Goal: Task Accomplishment & Management: Use online tool/utility

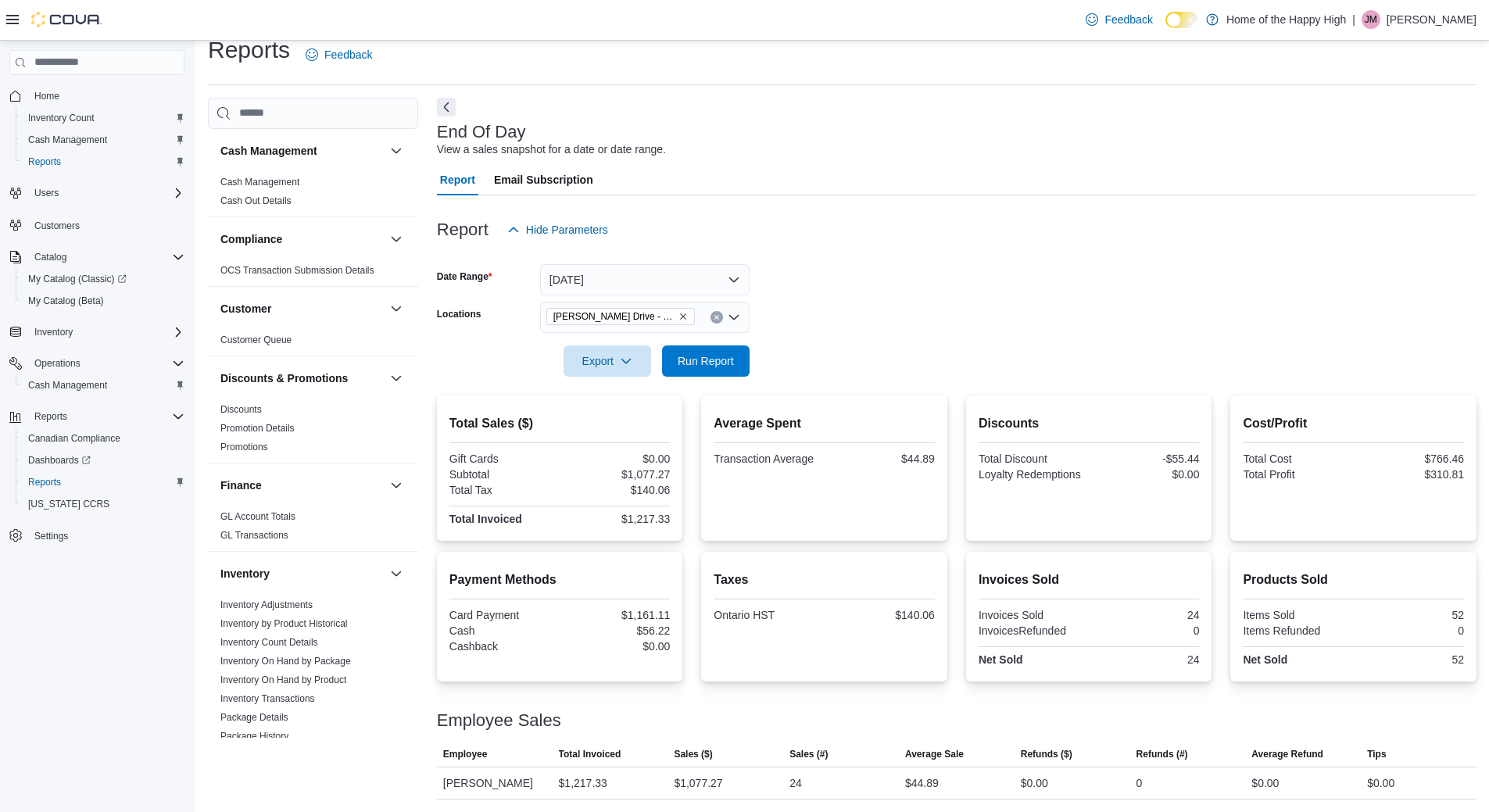
scroll to position [547, 0]
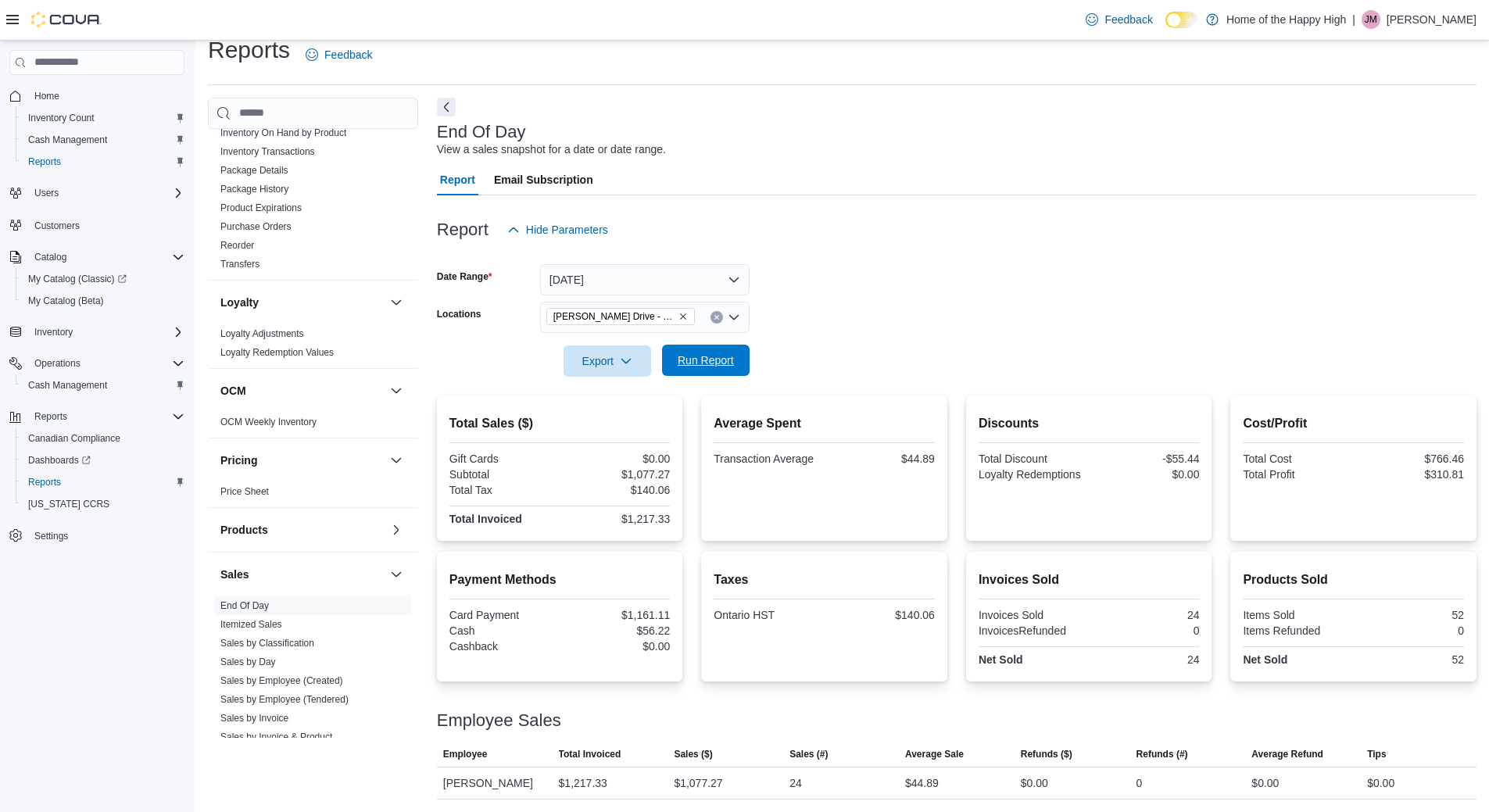
click at [693, 364] on span "Run Report" at bounding box center [706, 360] width 56 height 15
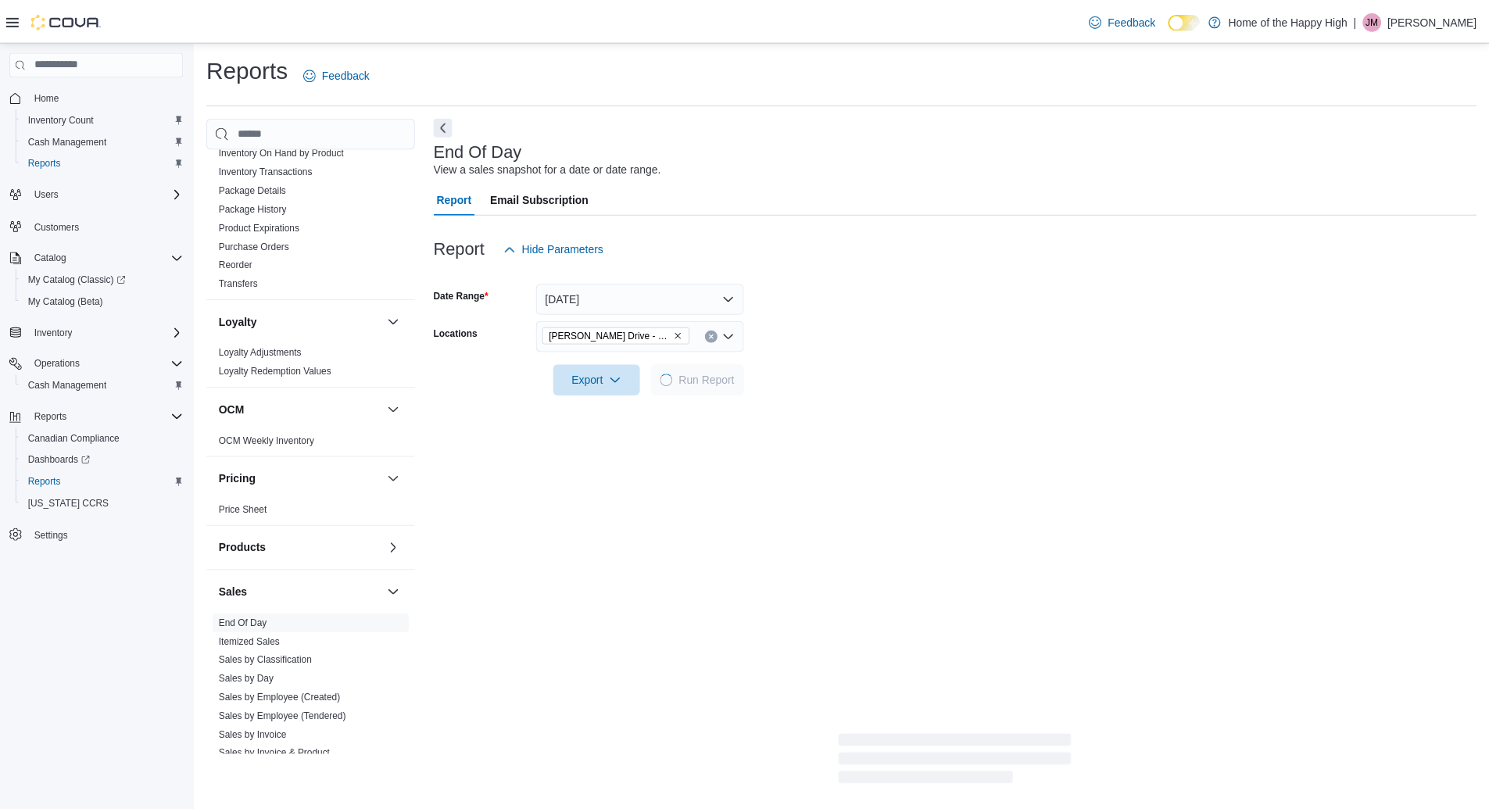
scroll to position [0, 0]
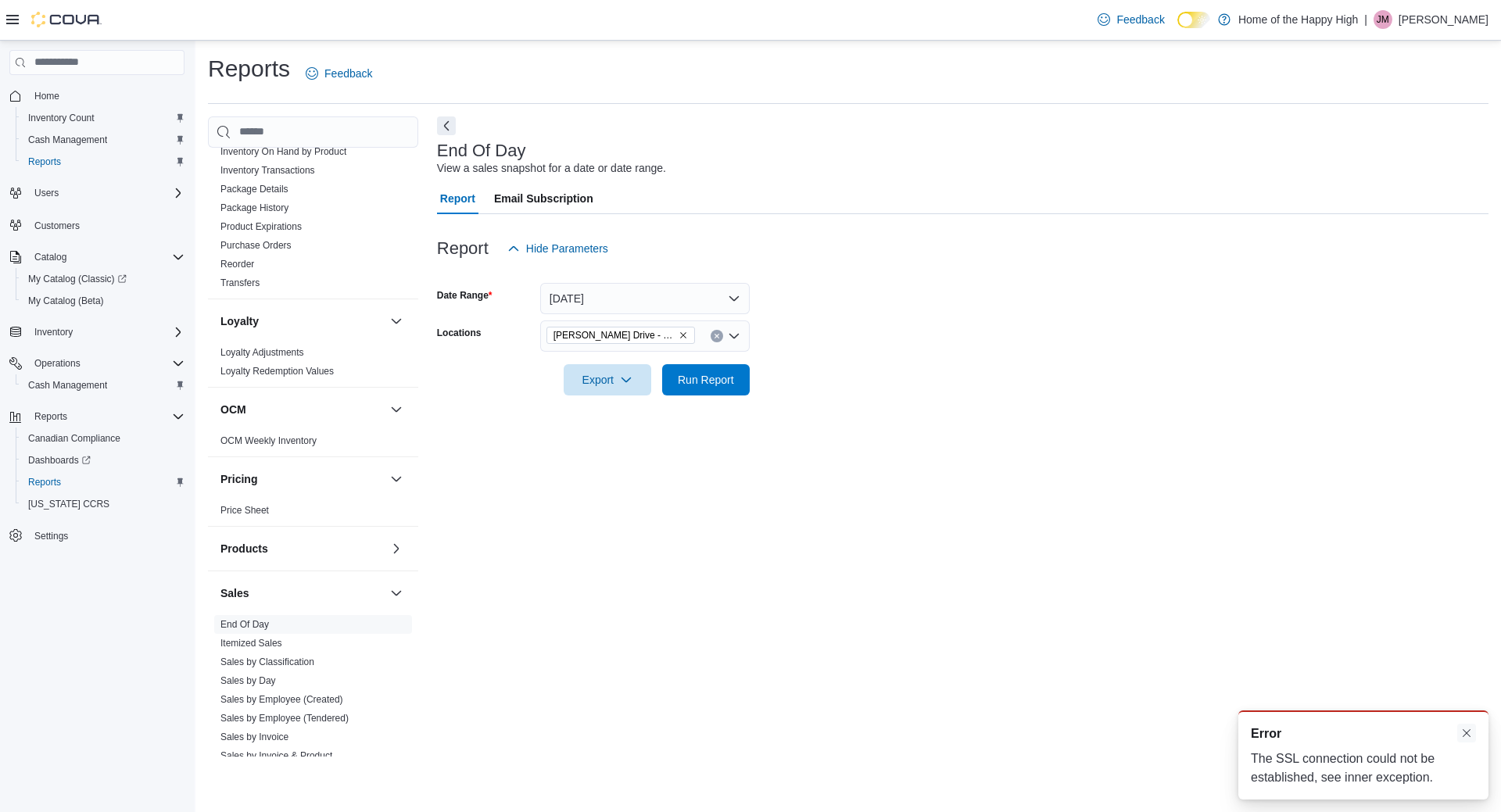
click at [1471, 735] on button "Dismiss toast" at bounding box center [1466, 732] width 19 height 19
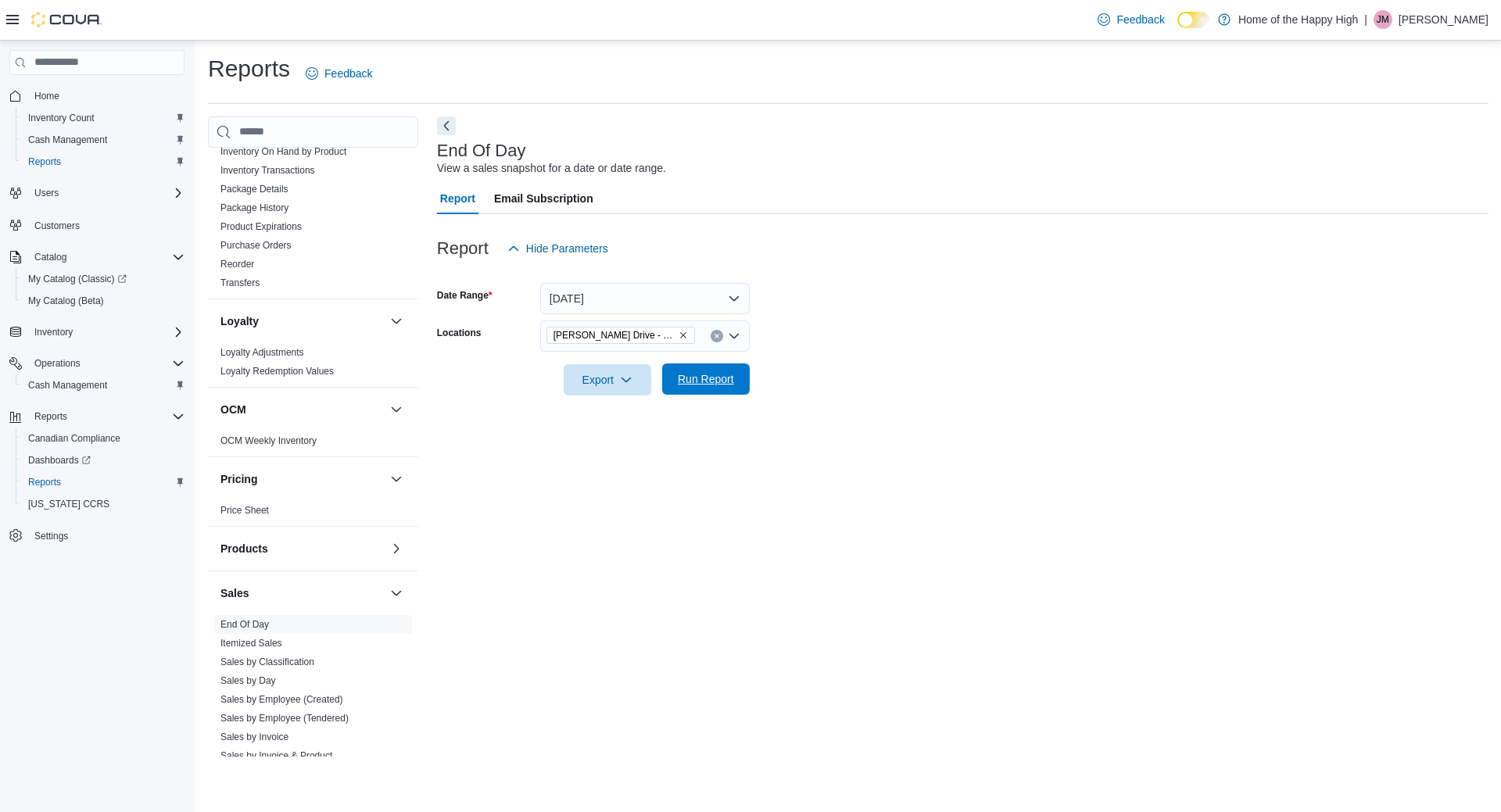
click at [700, 377] on span "Run Report" at bounding box center [706, 378] width 56 height 15
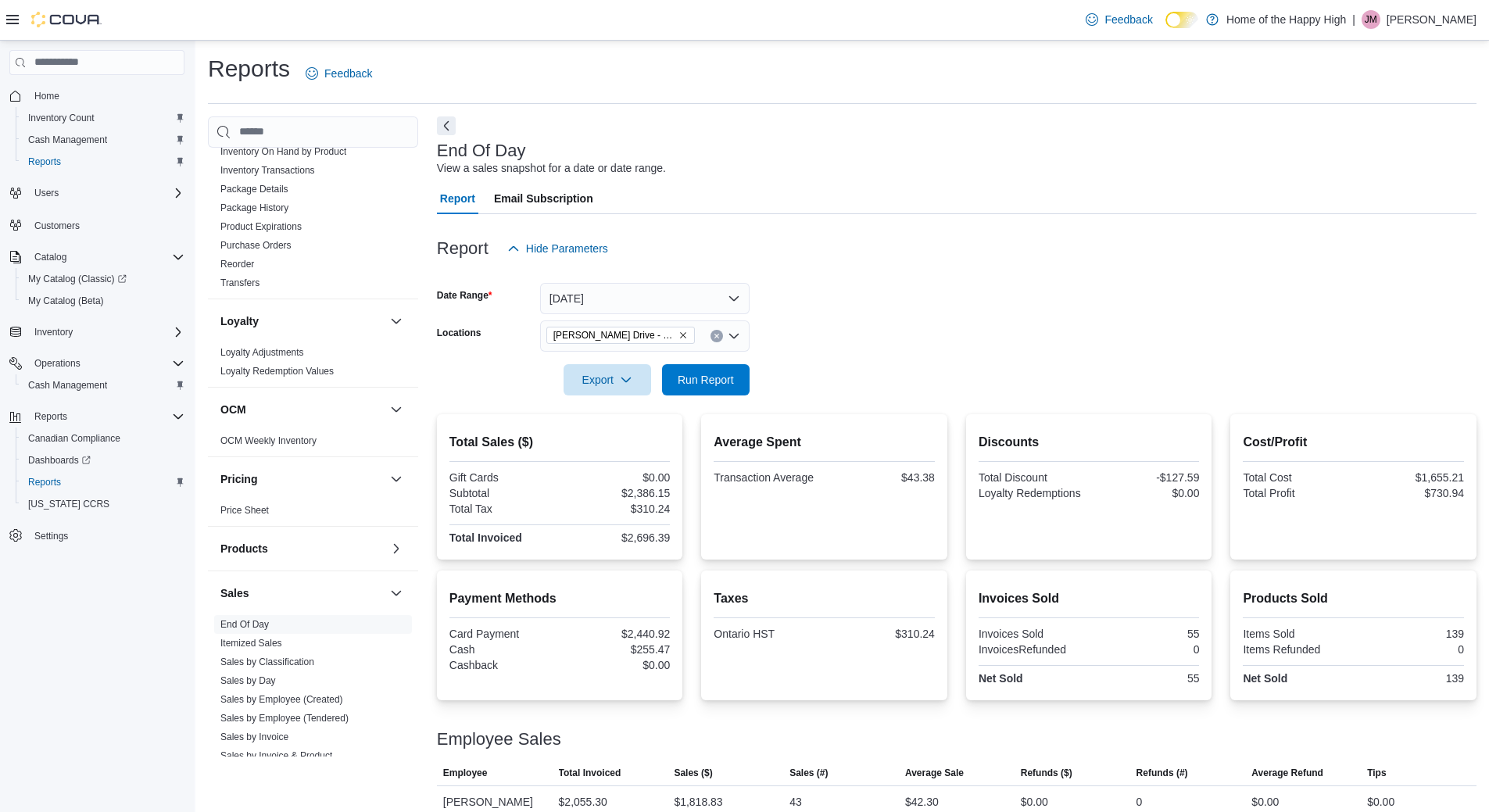
scroll to position [51, 0]
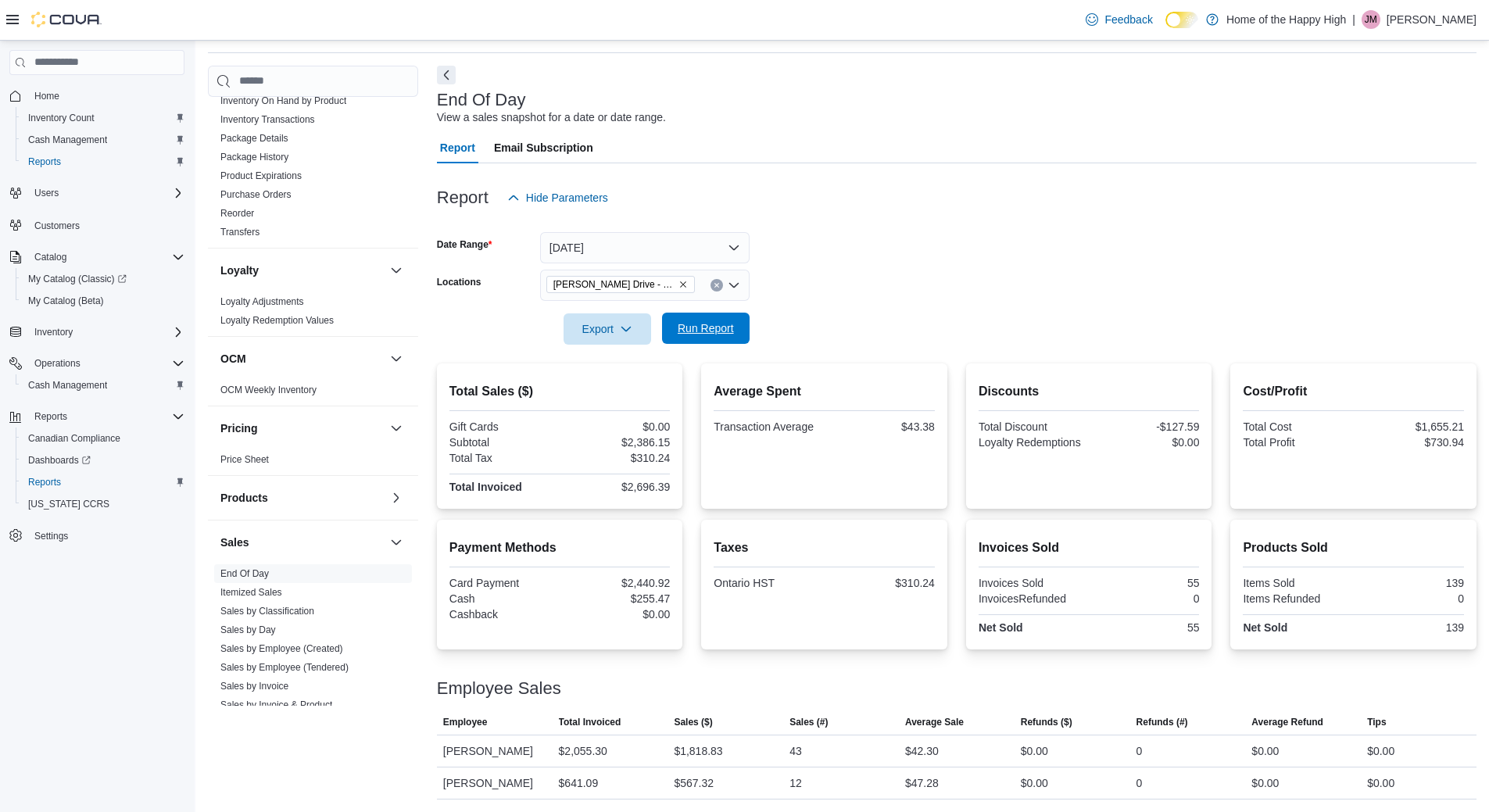
click at [696, 331] on span "Run Report" at bounding box center [706, 328] width 56 height 15
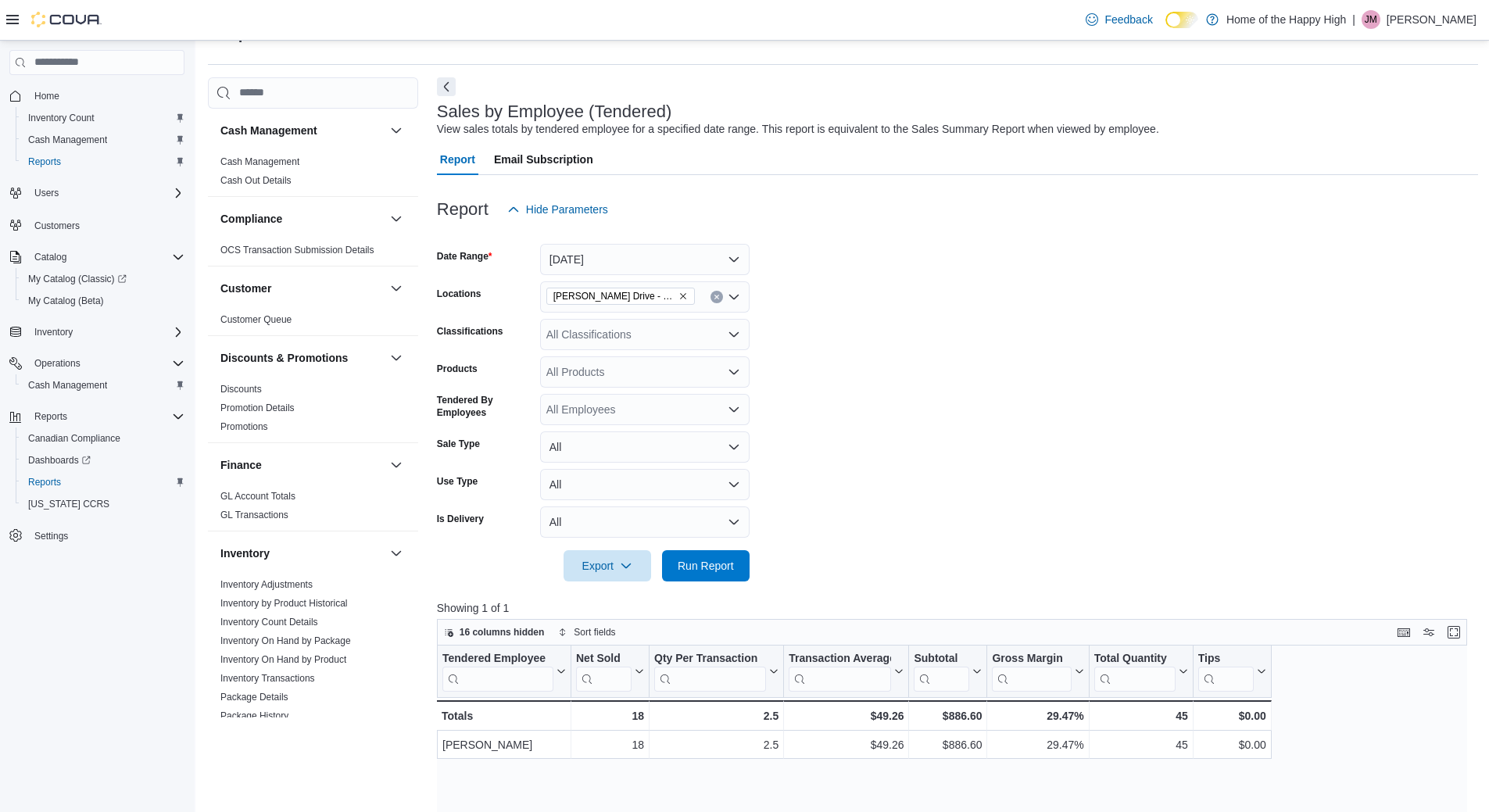
scroll to position [703, 0]
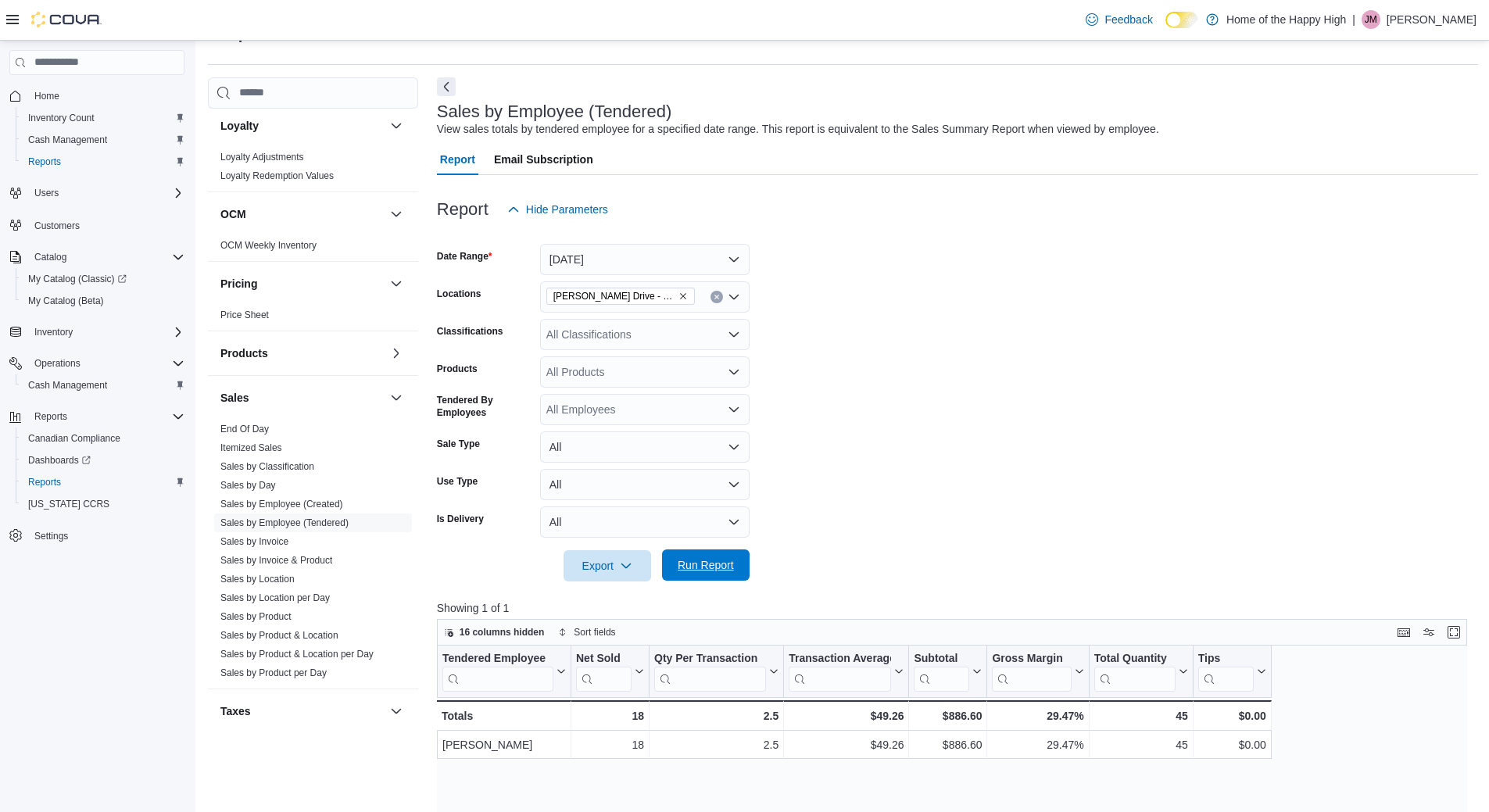
click at [728, 575] on span "Run Report" at bounding box center [705, 565] width 68 height 31
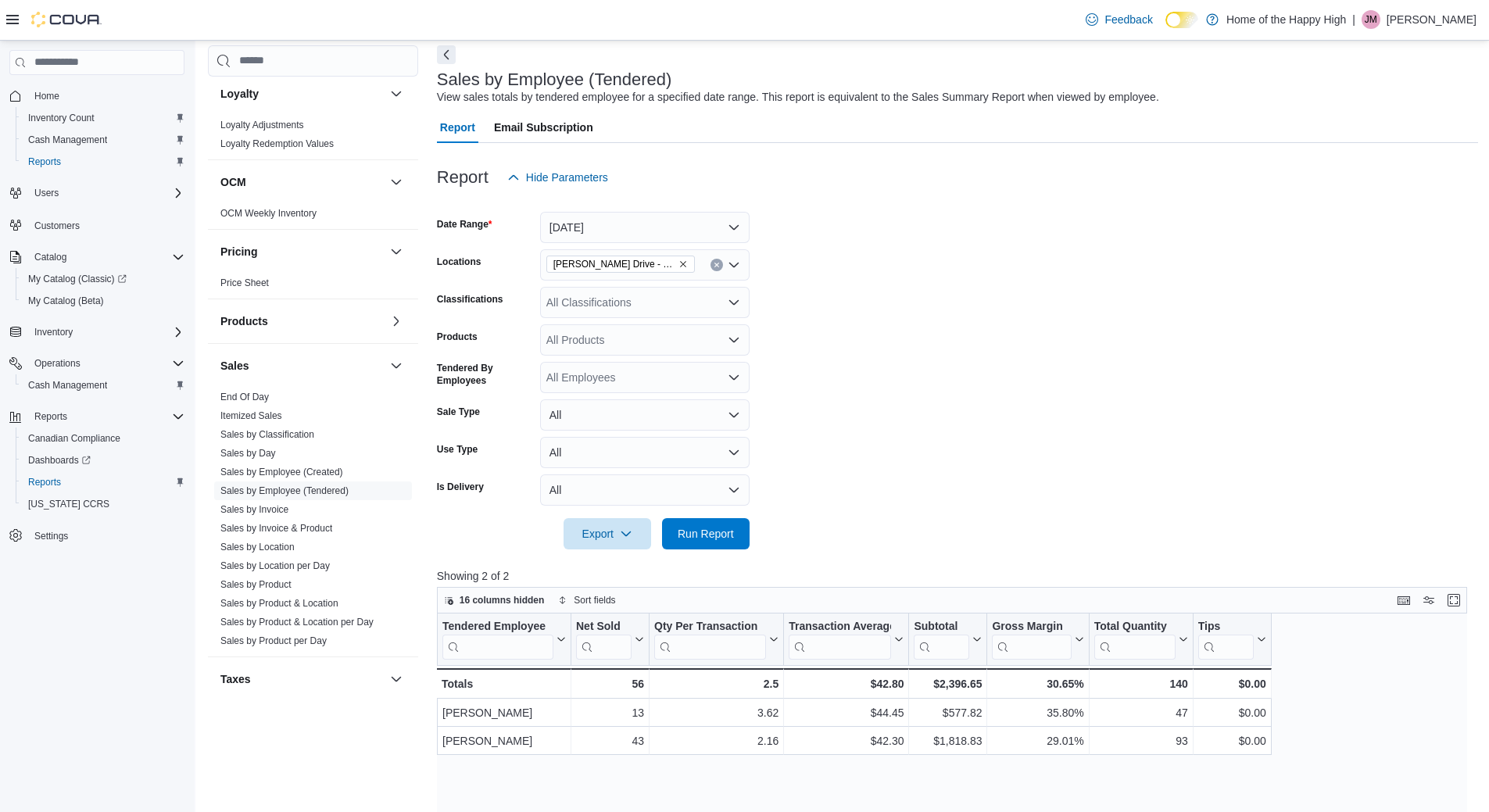
scroll to position [78, 0]
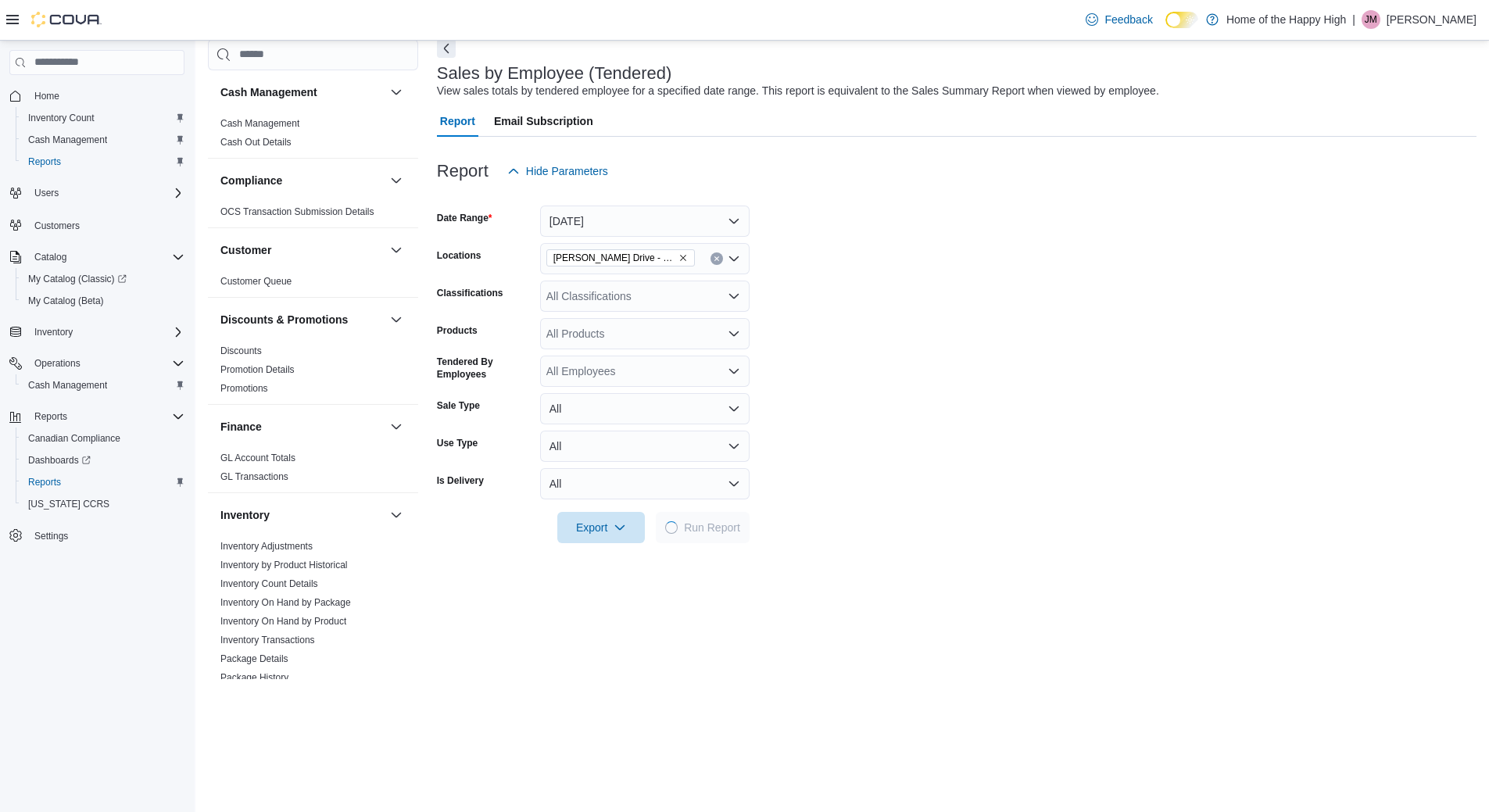
scroll to position [78, 0]
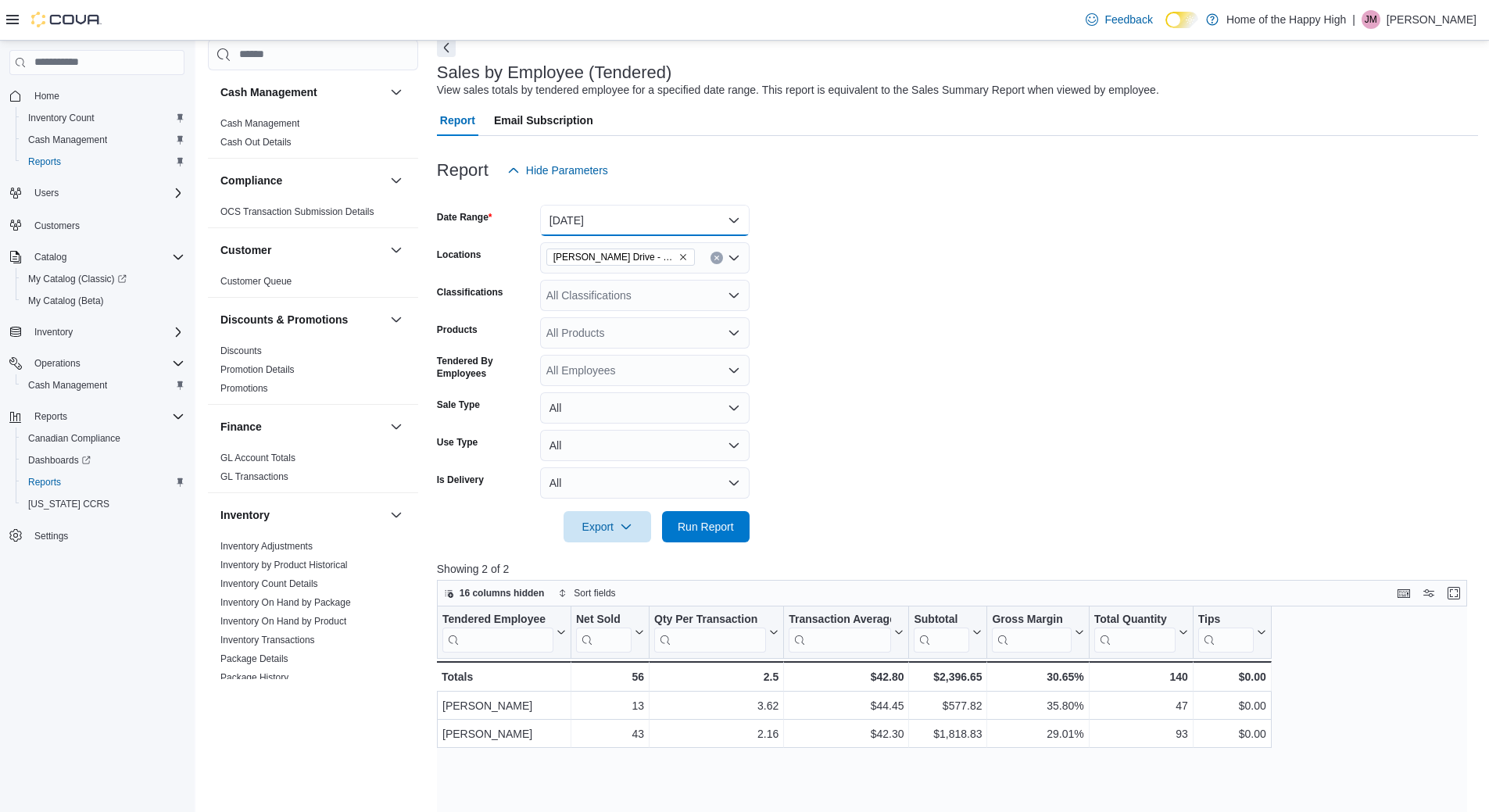
click at [720, 223] on button "[DATE]" at bounding box center [645, 220] width 209 height 31
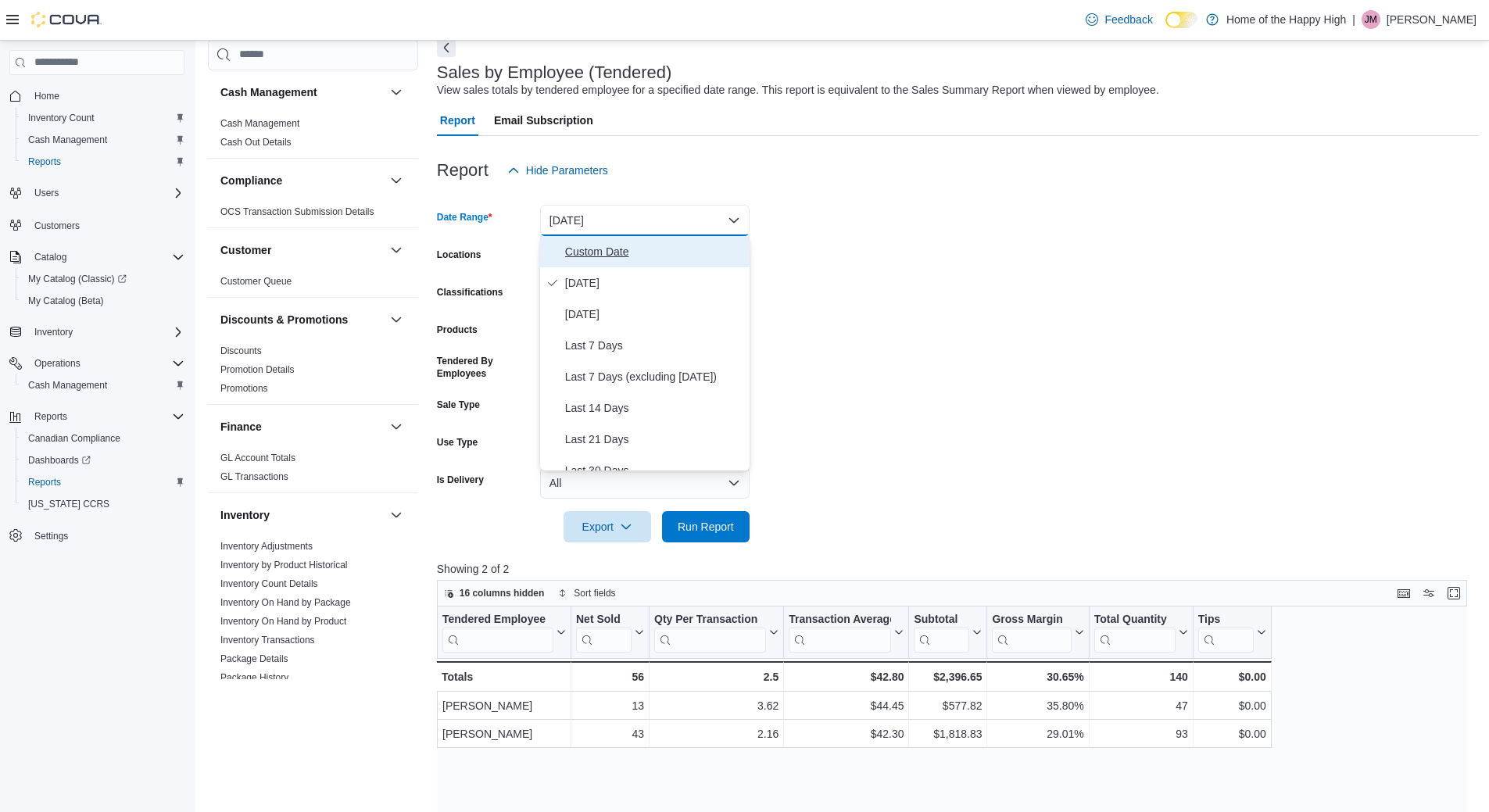
click at [611, 251] on span "Custom Date" at bounding box center [654, 251] width 178 height 19
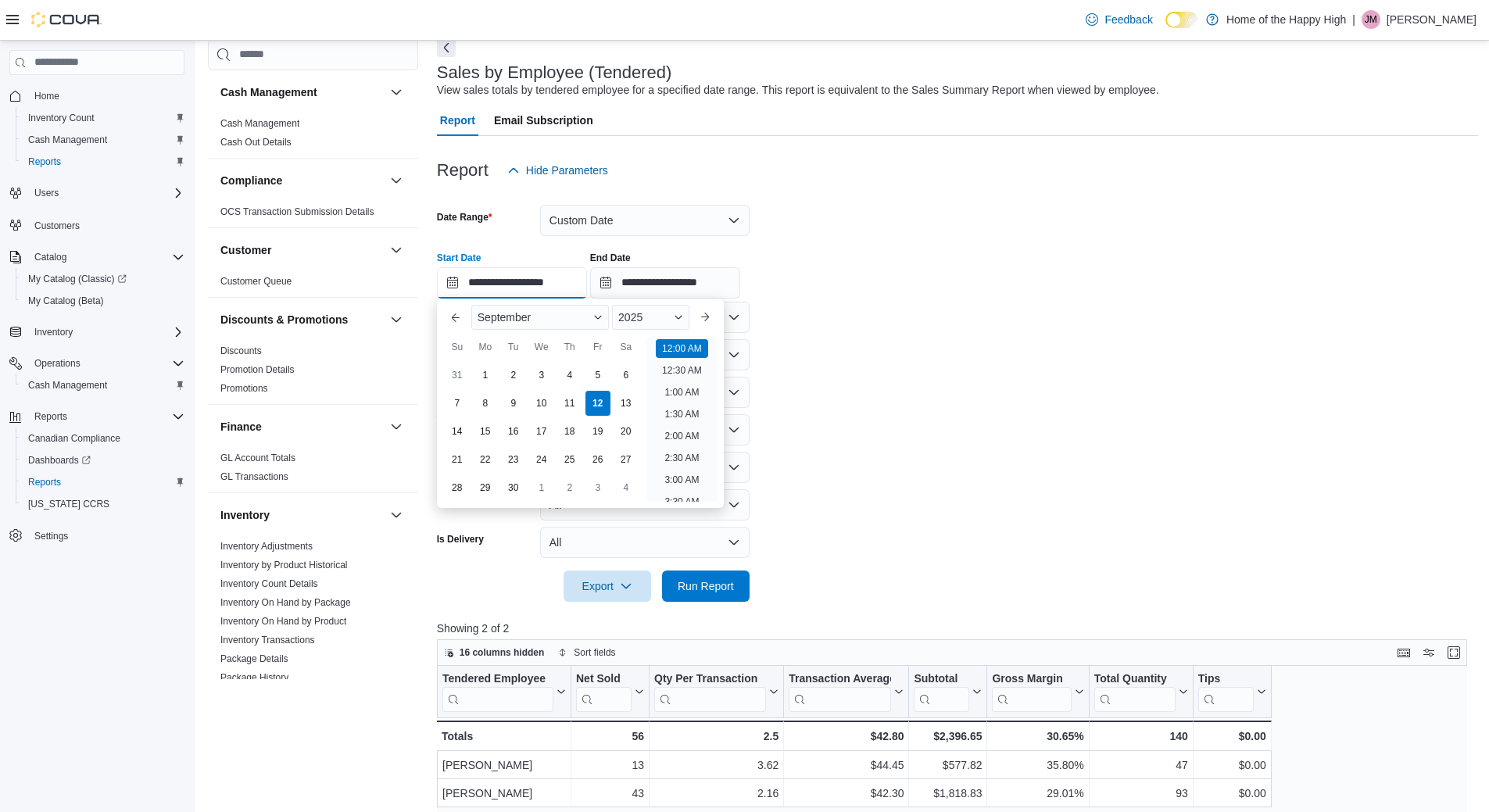
click at [576, 269] on input "**********" at bounding box center [512, 282] width 151 height 31
click at [686, 404] on li "1:00 PM" at bounding box center [682, 400] width 47 height 19
type input "**********"
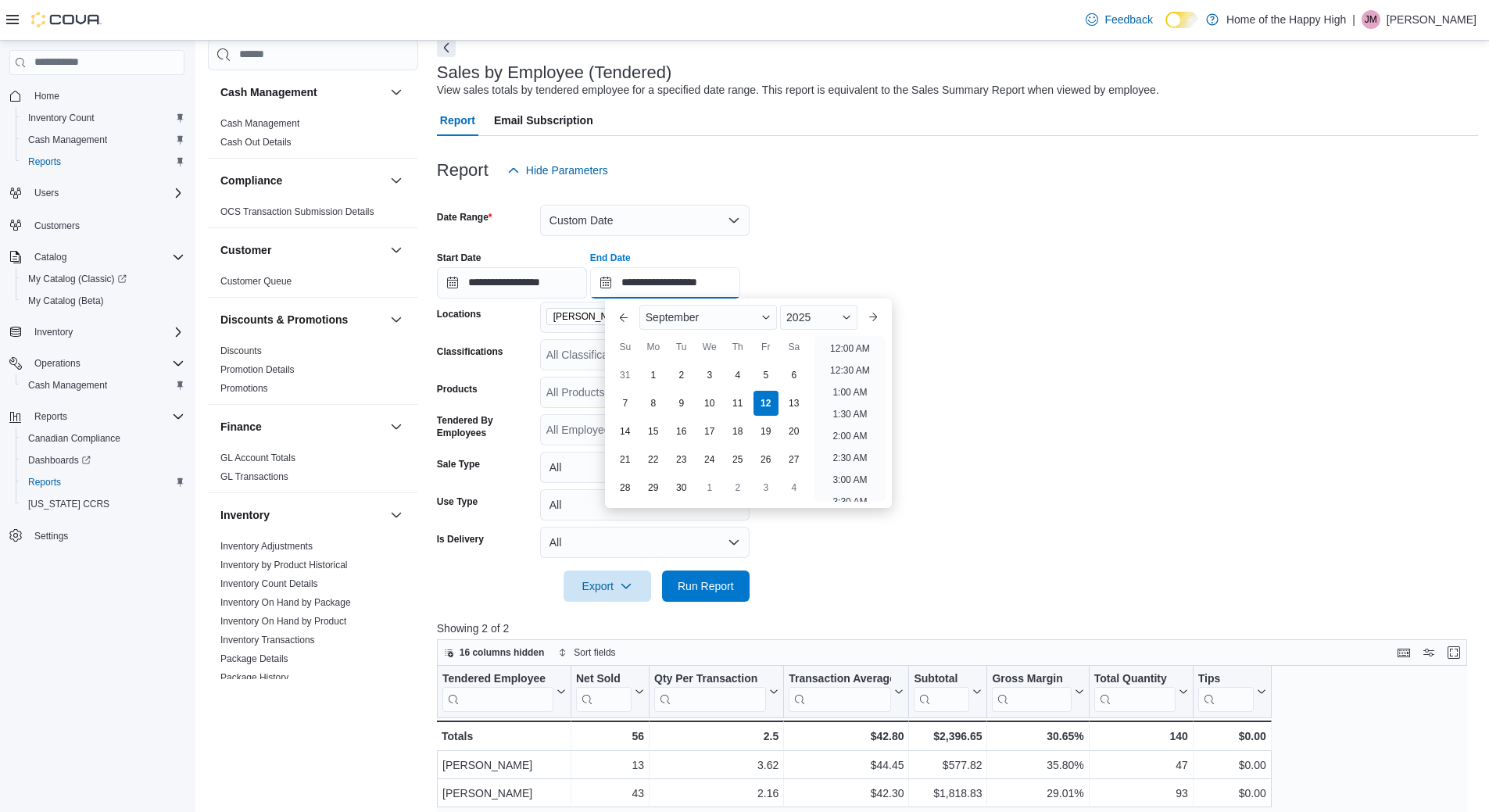
click at [740, 283] on input "**********" at bounding box center [665, 282] width 151 height 31
click at [852, 390] on li "4:00 PM" at bounding box center [850, 395] width 47 height 19
type input "**********"
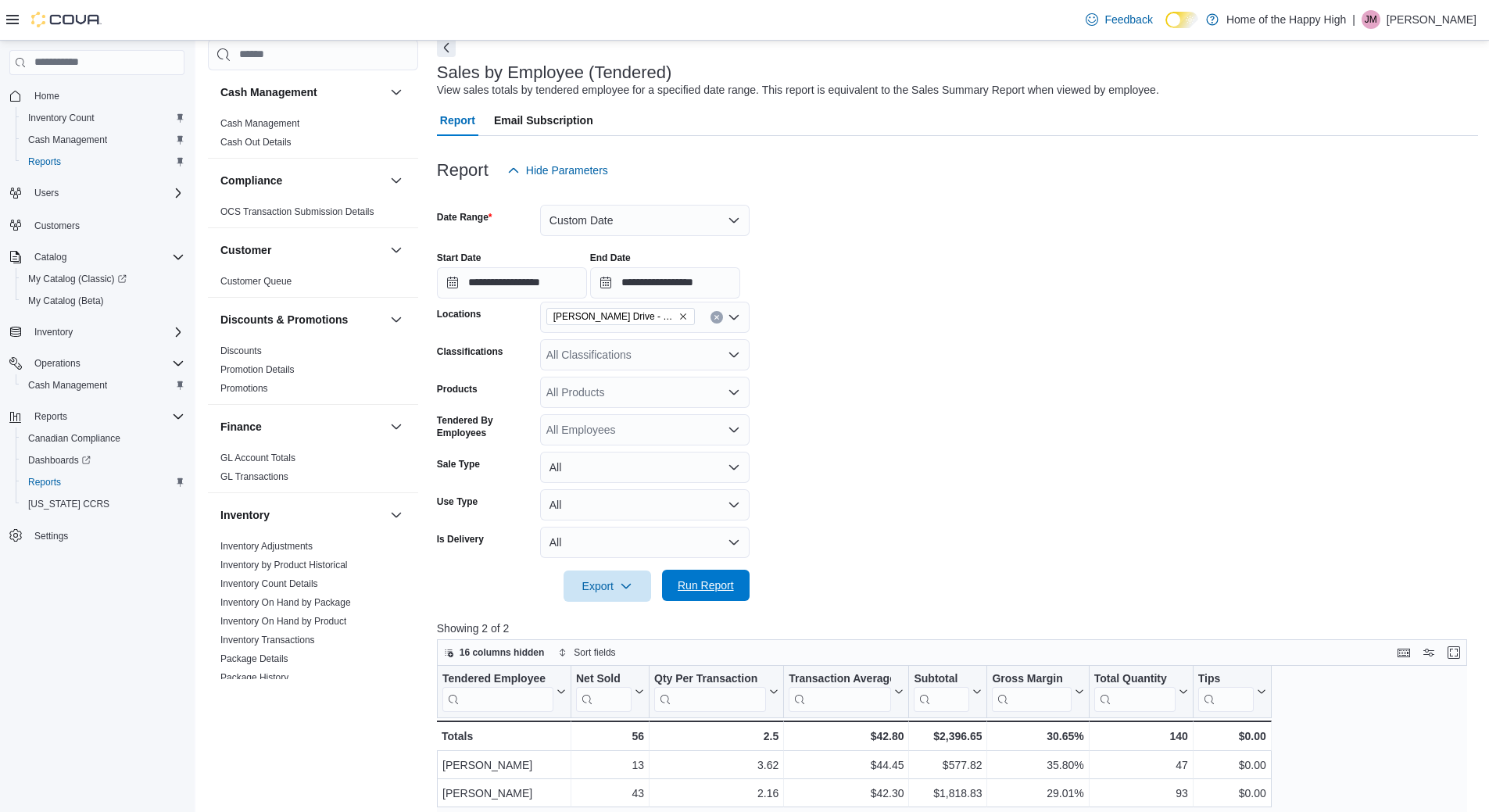
click at [703, 579] on span "Run Report" at bounding box center [706, 585] width 56 height 15
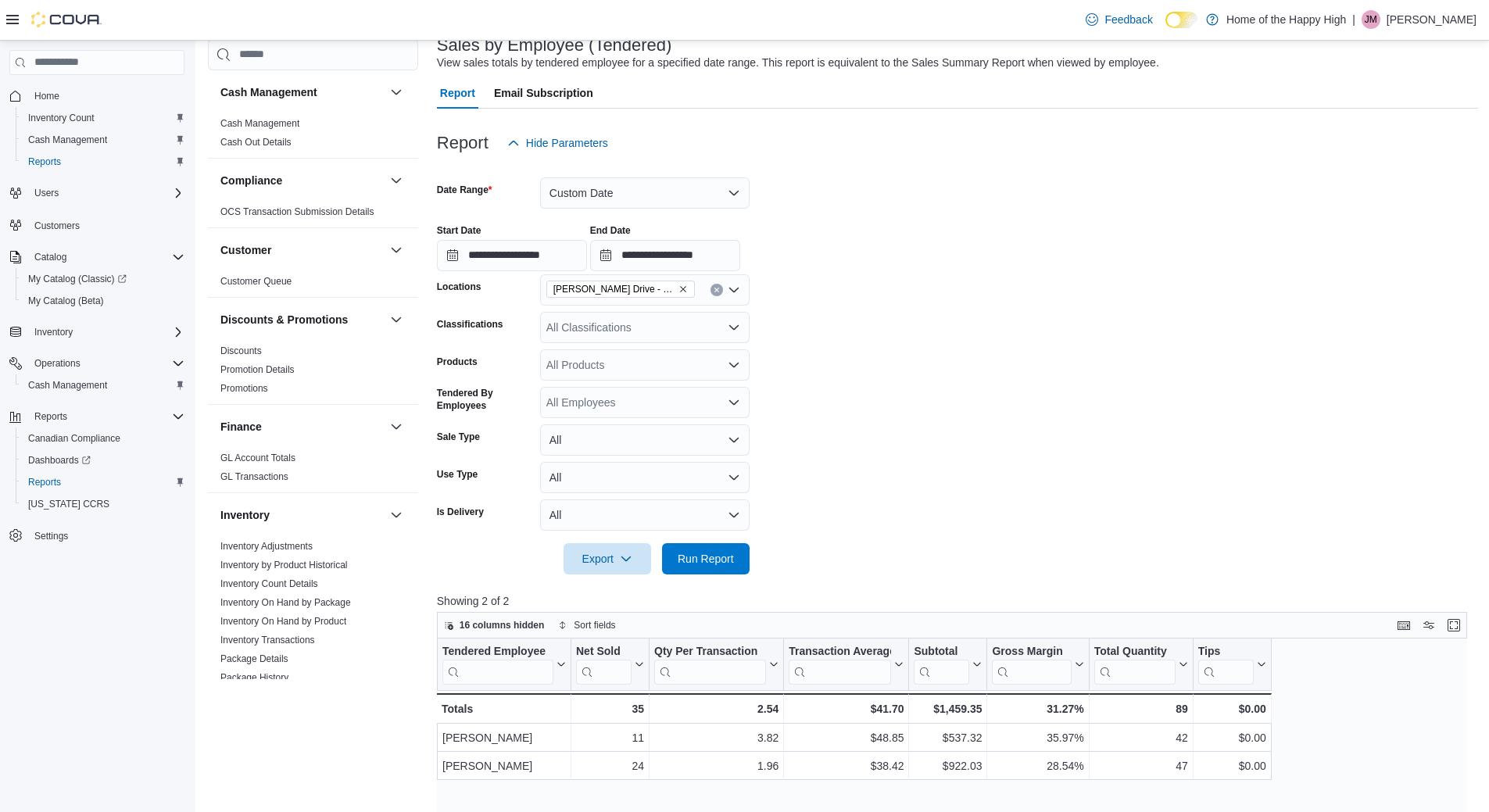
scroll to position [78, 0]
